Goal: Information Seeking & Learning: Find specific fact

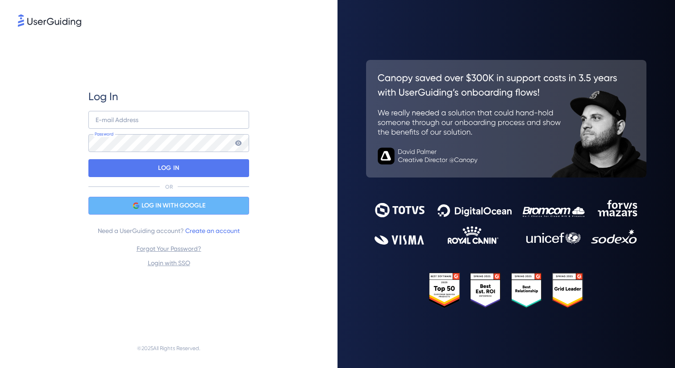
click at [197, 201] on span "LOG IN WITH GOOGLE" at bounding box center [174, 205] width 64 height 11
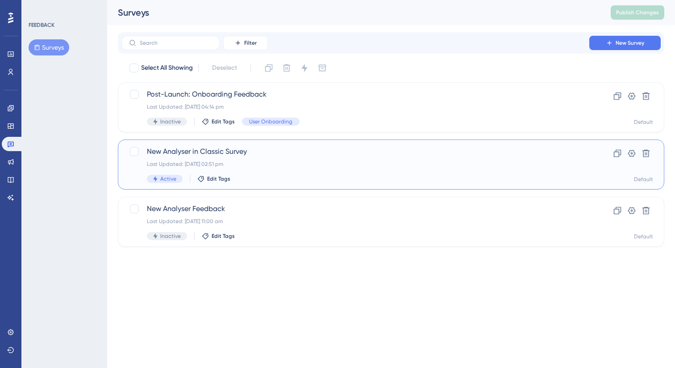
click at [244, 143] on div "New Analyser in Classic Survey Last Updated: 16 Sept 2025 02:51 pm Active Edit …" at bounding box center [391, 164] width 547 height 50
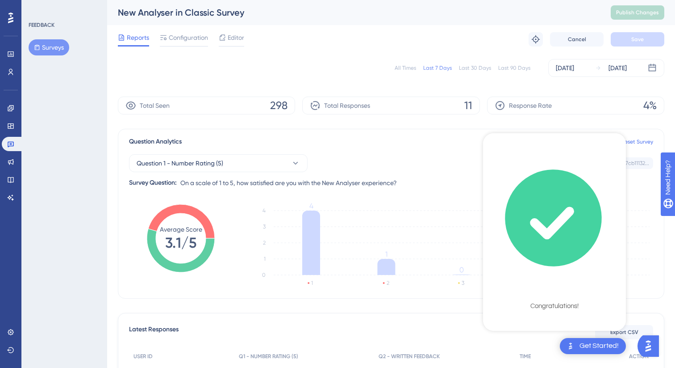
click at [564, 272] on icon "checklist loading" at bounding box center [555, 218] width 134 height 134
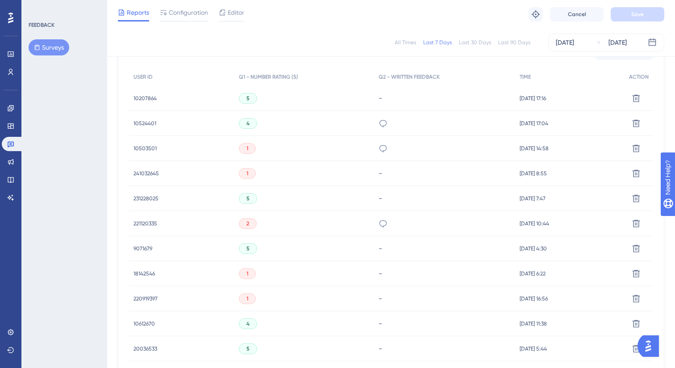
scroll to position [337, 0]
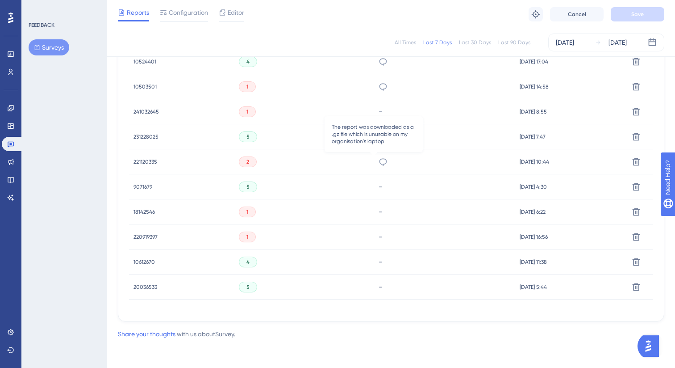
click at [379, 161] on icon at bounding box center [383, 161] width 9 height 9
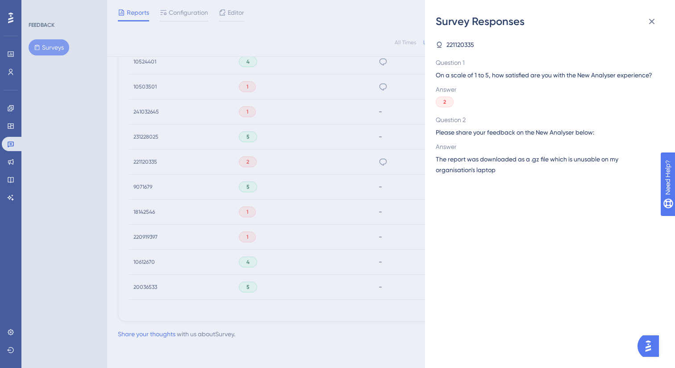
click at [386, 169] on div "Survey Responses 221120335 Question 1 On a scale of 1 to 5, how satisfied are y…" at bounding box center [337, 184] width 675 height 368
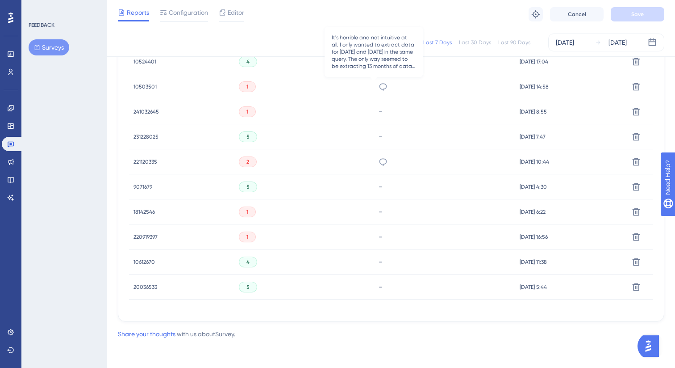
click at [379, 87] on icon at bounding box center [383, 86] width 9 height 9
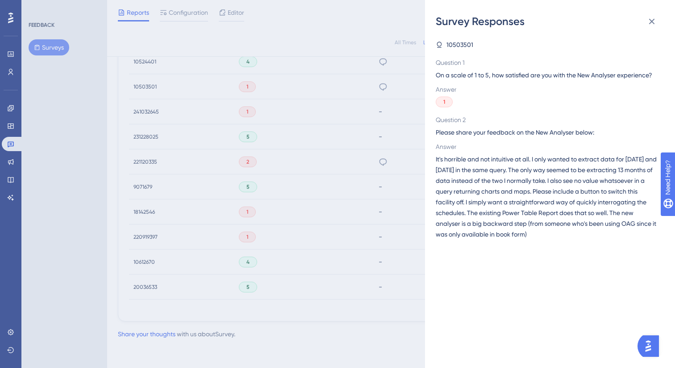
click at [454, 46] on span "10503501" at bounding box center [460, 44] width 27 height 11
copy span "10503501"
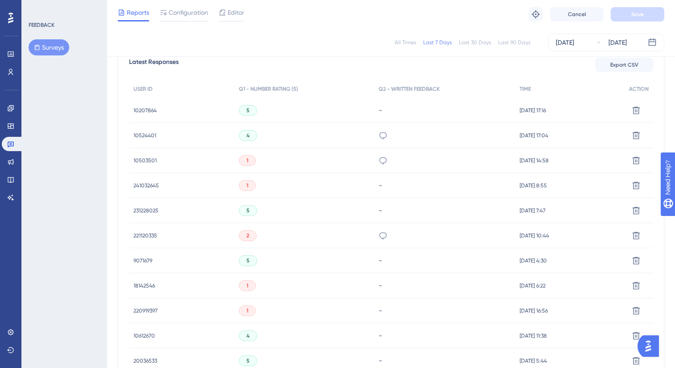
scroll to position [264, 0]
click at [379, 232] on icon at bounding box center [383, 234] width 9 height 9
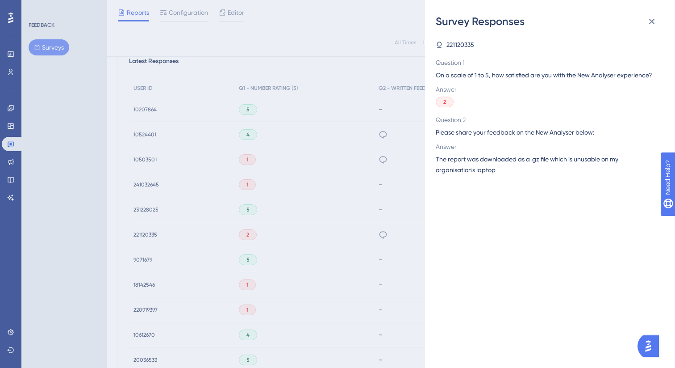
click at [379, 190] on div "Survey Responses 221120335 Question 1 On a scale of 1 to 5, how satisfied are y…" at bounding box center [337, 184] width 675 height 368
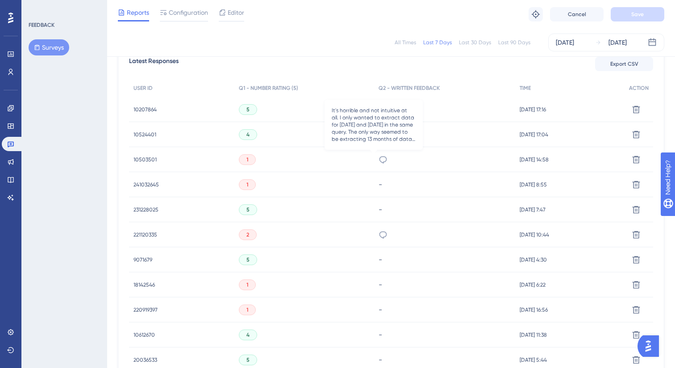
click at [379, 160] on icon at bounding box center [383, 159] width 9 height 9
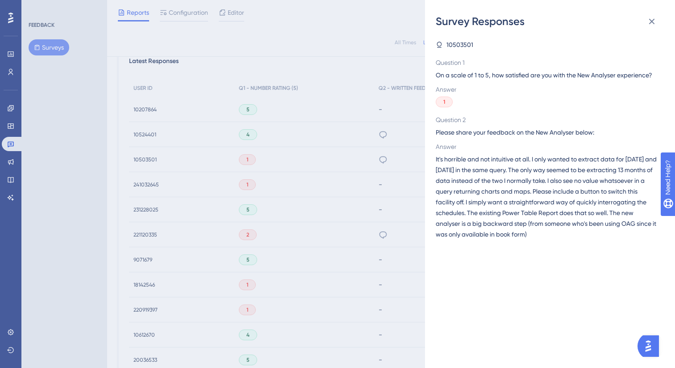
click at [8, 112] on div "Survey Responses 10503501 Question 1 On a scale of 1 to 5, how satisfied are yo…" at bounding box center [337, 184] width 675 height 368
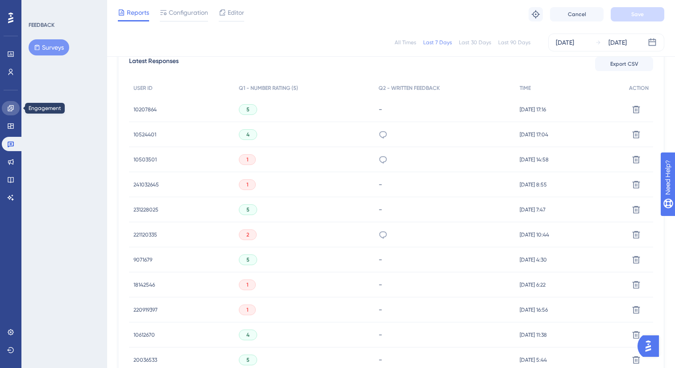
click at [10, 112] on link at bounding box center [11, 108] width 18 height 14
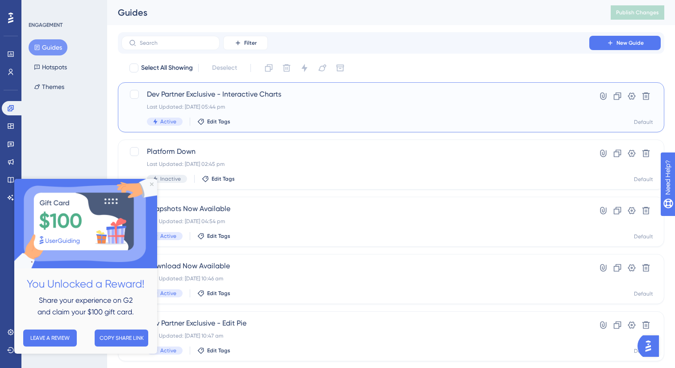
click at [239, 122] on div "Active Edit Tags" at bounding box center [355, 121] width 417 height 8
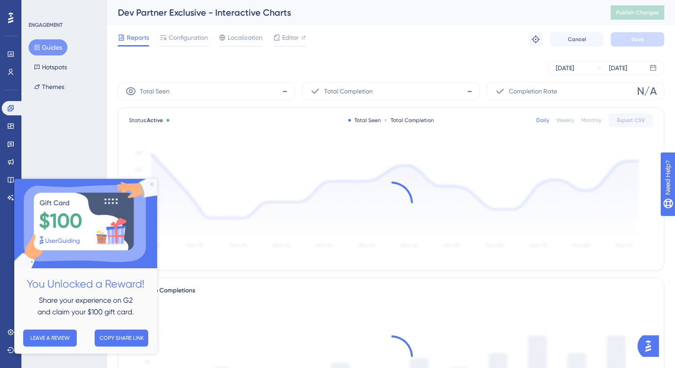
click at [151, 183] on icon "Close Preview" at bounding box center [152, 184] width 4 height 4
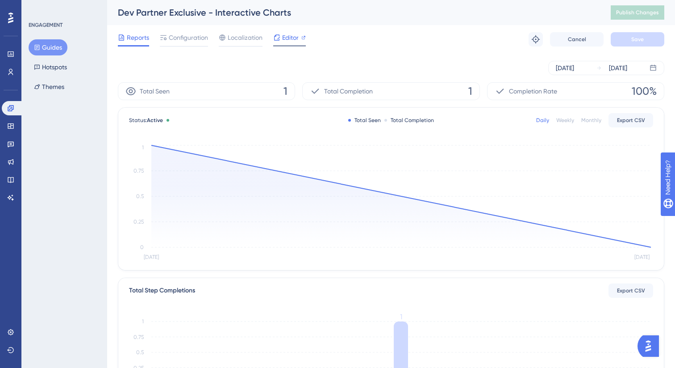
click at [286, 38] on span "Editor" at bounding box center [290, 37] width 17 height 11
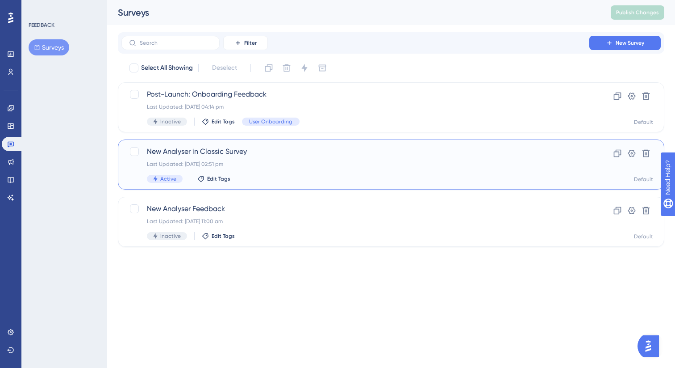
click at [286, 150] on span "New Analyser in Classic Survey" at bounding box center [355, 151] width 417 height 11
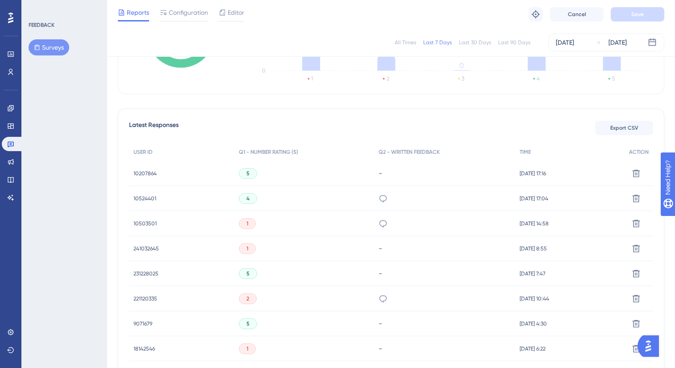
scroll to position [213, 0]
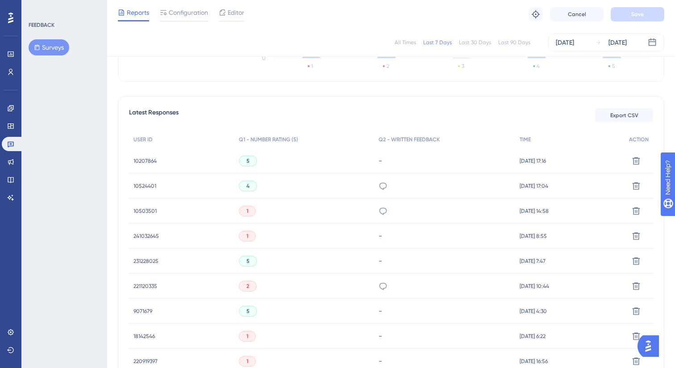
click at [148, 235] on span "241032645" at bounding box center [146, 235] width 25 height 7
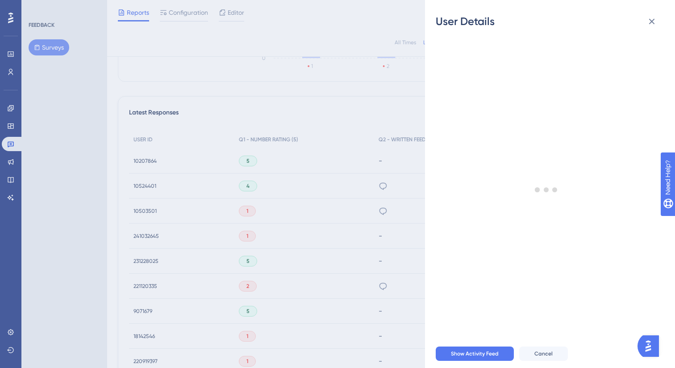
click at [148, 235] on div "User Details - # 241032645 User Attributes ( 9 ) Email Email - Signup Signup - …" at bounding box center [337, 184] width 675 height 368
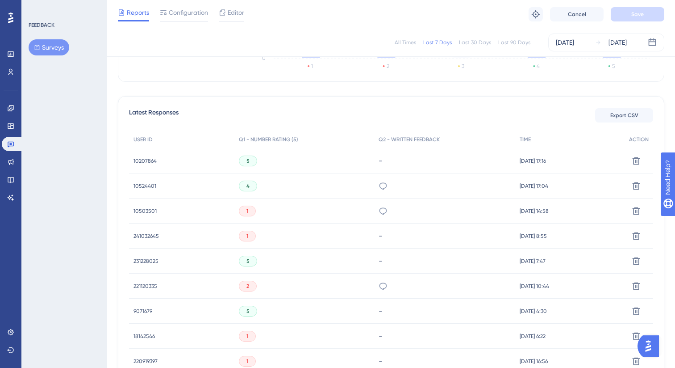
click at [152, 232] on span "241032645" at bounding box center [146, 235] width 25 height 7
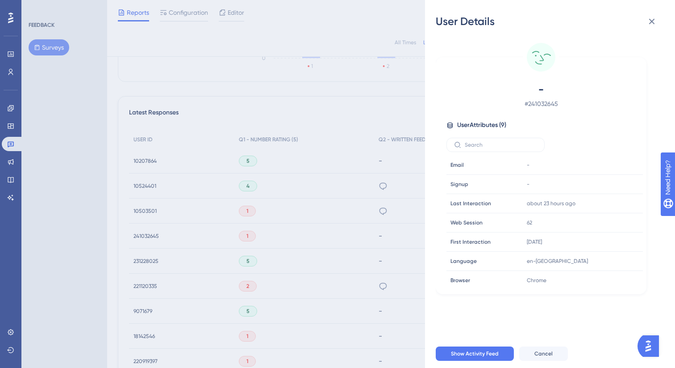
click at [545, 105] on span "# 241032645" at bounding box center [541, 103] width 157 height 11
copy span "241032645"
click at [319, 120] on div "User Details - # 241032645 User Attributes ( 9 ) Email Email - Signup Signup - …" at bounding box center [337, 184] width 675 height 368
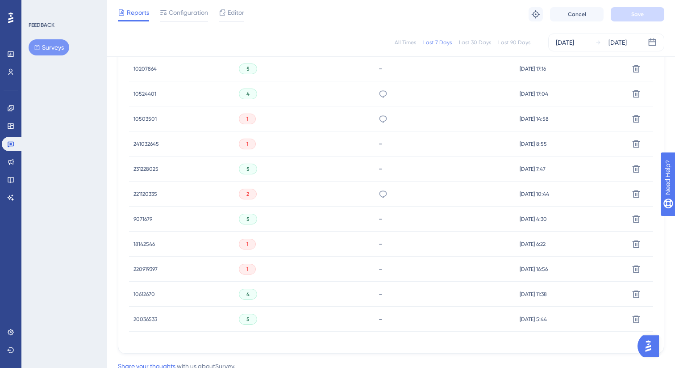
scroll to position [310, 0]
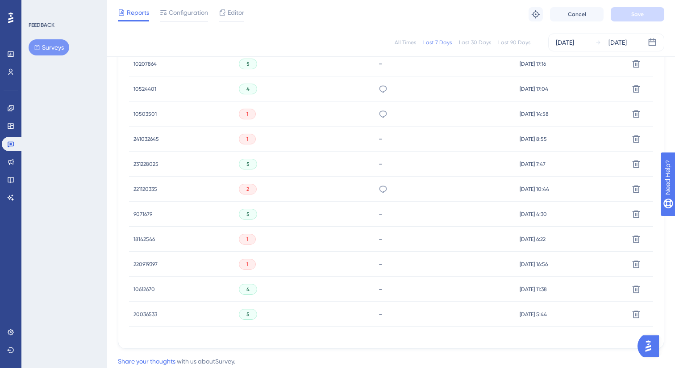
click at [142, 239] on span "18142546" at bounding box center [144, 238] width 21 height 7
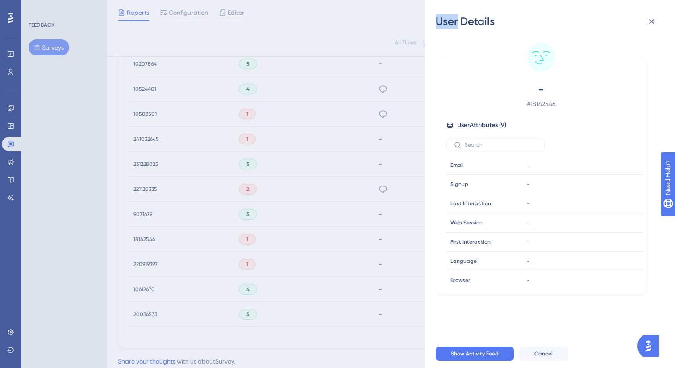
click at [142, 239] on div "User Details - # 18142546 User Attributes ( 9 ) Email Email - Signup Signup - L…" at bounding box center [337, 184] width 675 height 368
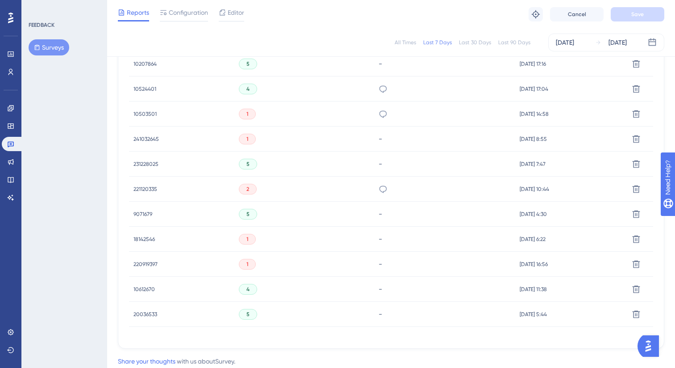
click at [142, 239] on span "18142546" at bounding box center [144, 238] width 21 height 7
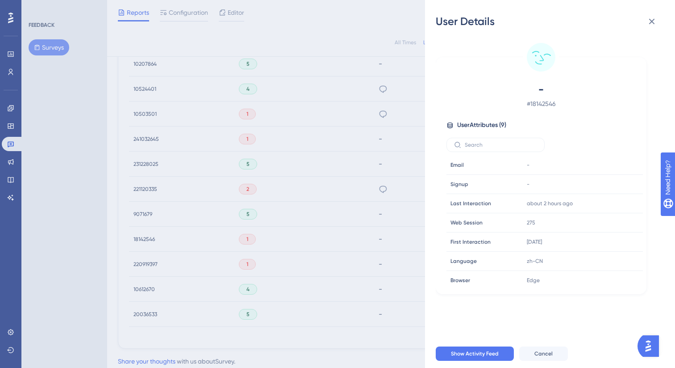
click at [549, 104] on span "# 18142546" at bounding box center [541, 103] width 157 height 11
copy span "18142546"
click at [148, 265] on div "User Details - # 18142546 User Attributes ( 9 ) Email Email - Signup Signup - L…" at bounding box center [337, 184] width 675 height 368
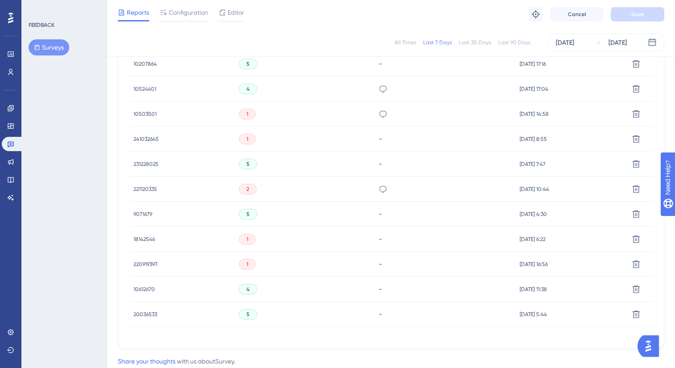
click at [148, 265] on span "220919397" at bounding box center [146, 263] width 24 height 7
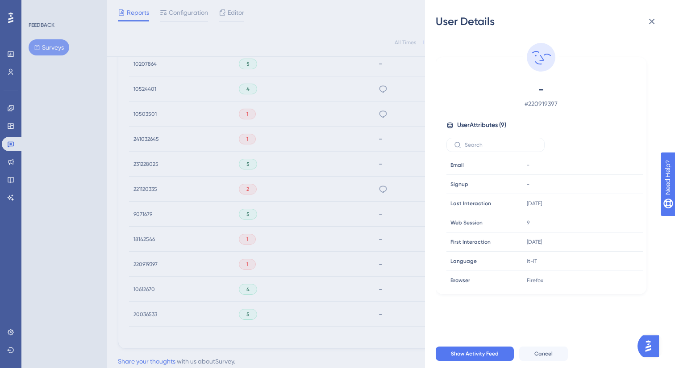
click at [541, 105] on span "# 220919397" at bounding box center [541, 103] width 157 height 11
copy span "220919397"
click at [149, 285] on div "User Details - # 220919397 User Attributes ( 9 ) Email Email - Signup Signup - …" at bounding box center [337, 184] width 675 height 368
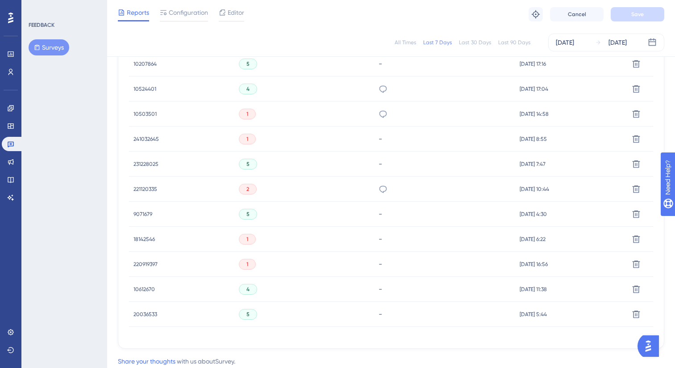
click at [142, 112] on span "10503501" at bounding box center [145, 113] width 23 height 7
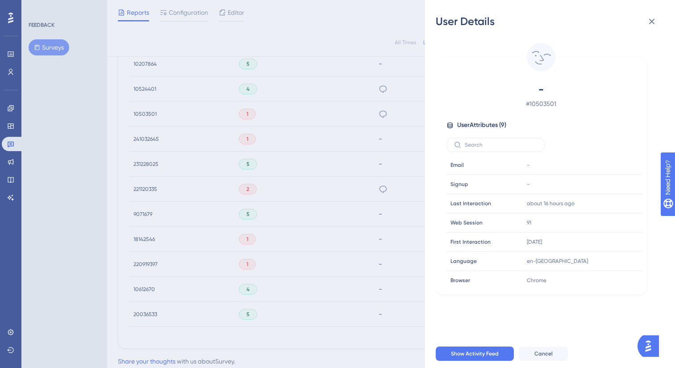
click at [544, 103] on span "# 10503501" at bounding box center [541, 103] width 157 height 11
copy span "10503501"
